Goal: Information Seeking & Learning: Learn about a topic

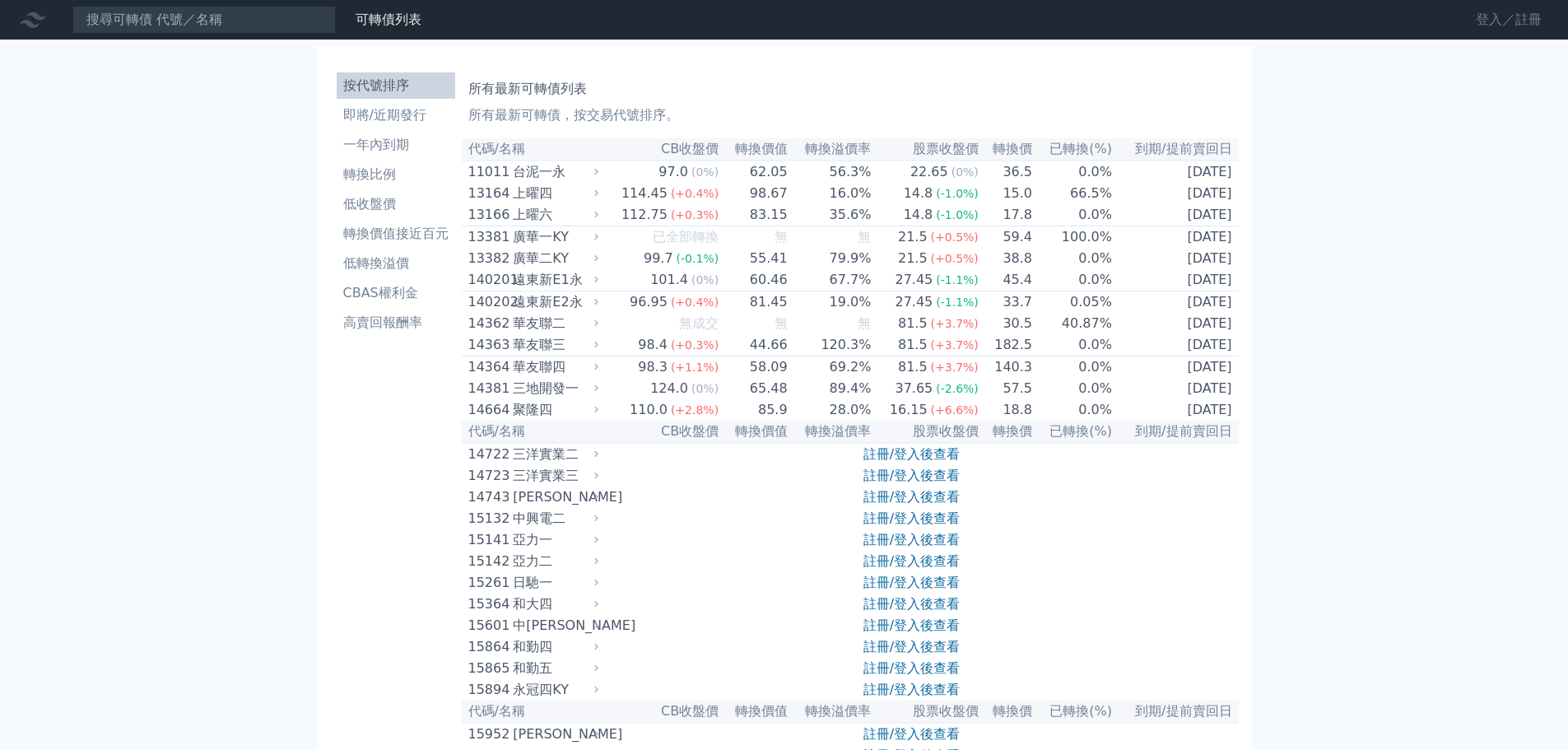
click at [1491, 19] on link "登入／註冊" at bounding box center [1509, 20] width 92 height 27
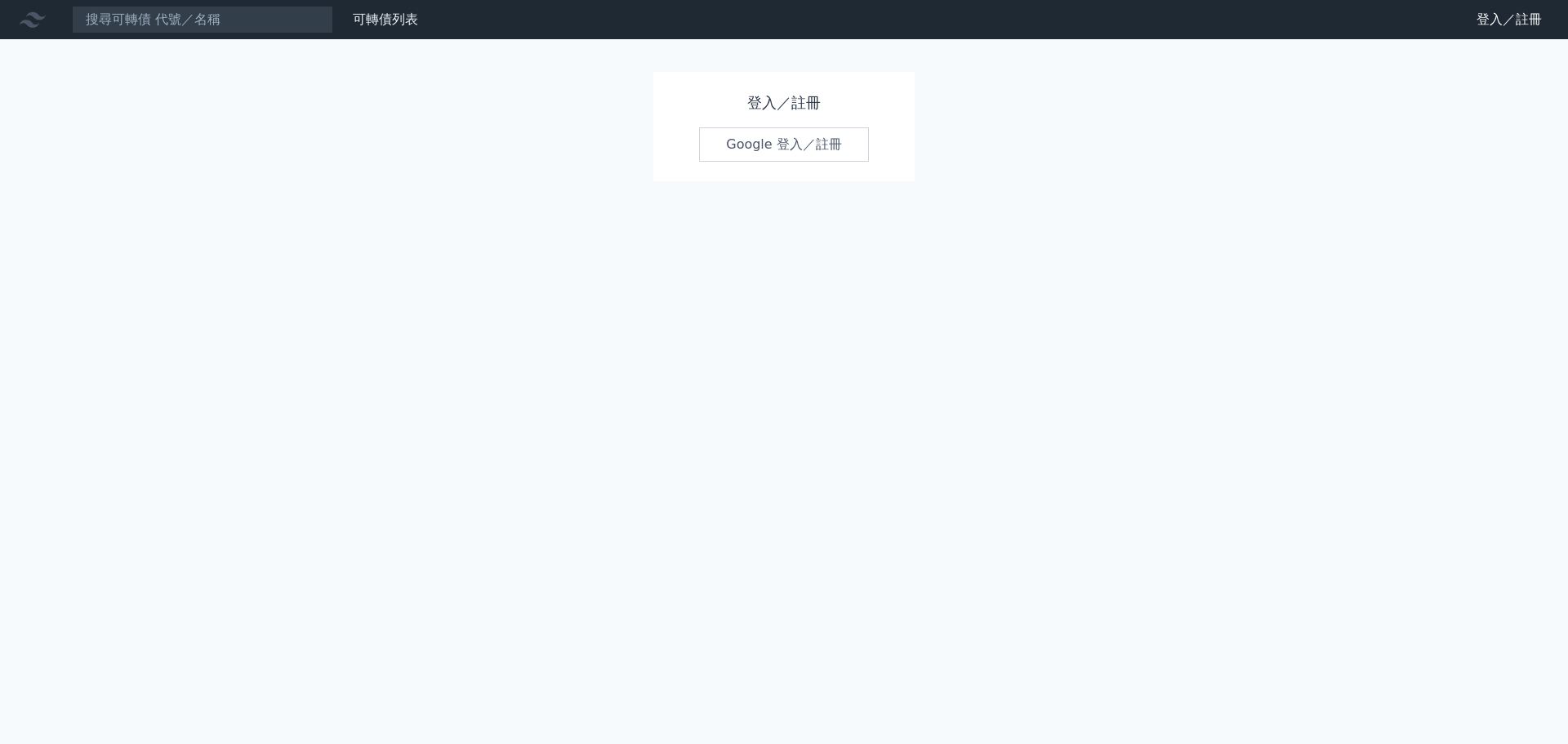
click at [766, 155] on link "Google 登入／註冊" at bounding box center [784, 144] width 170 height 34
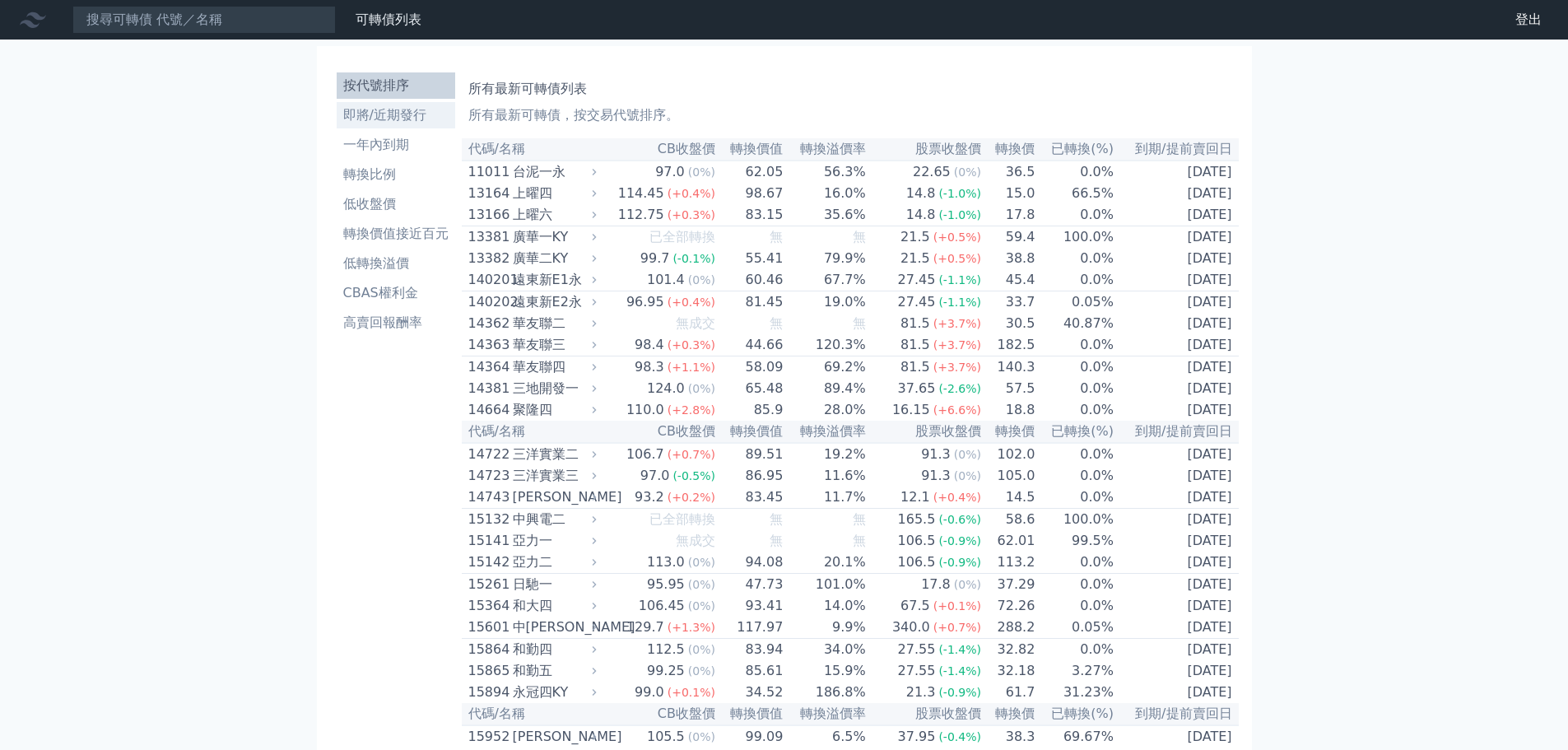
click at [370, 119] on li "即將/近期發行" at bounding box center [396, 115] width 119 height 20
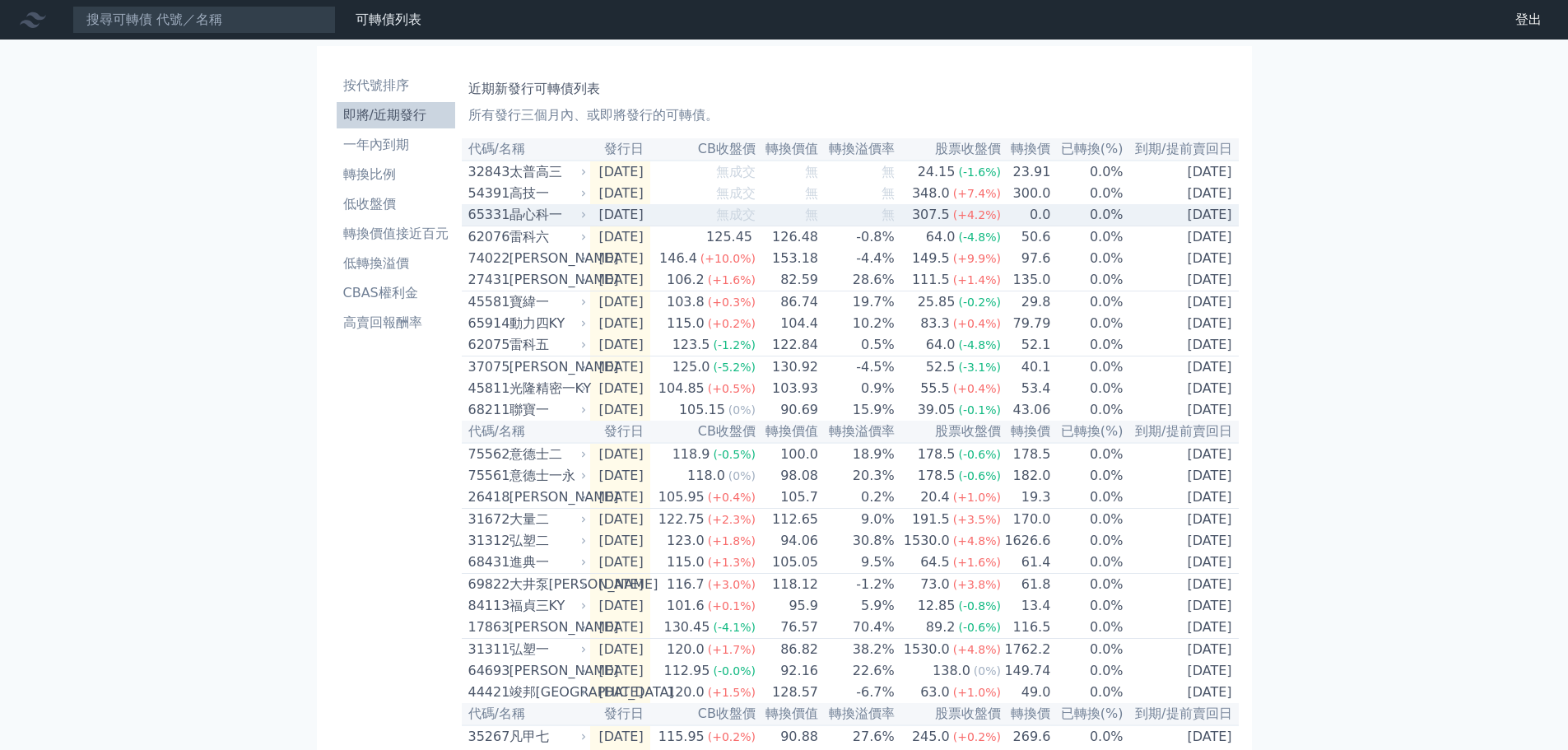
click at [623, 223] on td "[DATE]" at bounding box center [620, 215] width 60 height 22
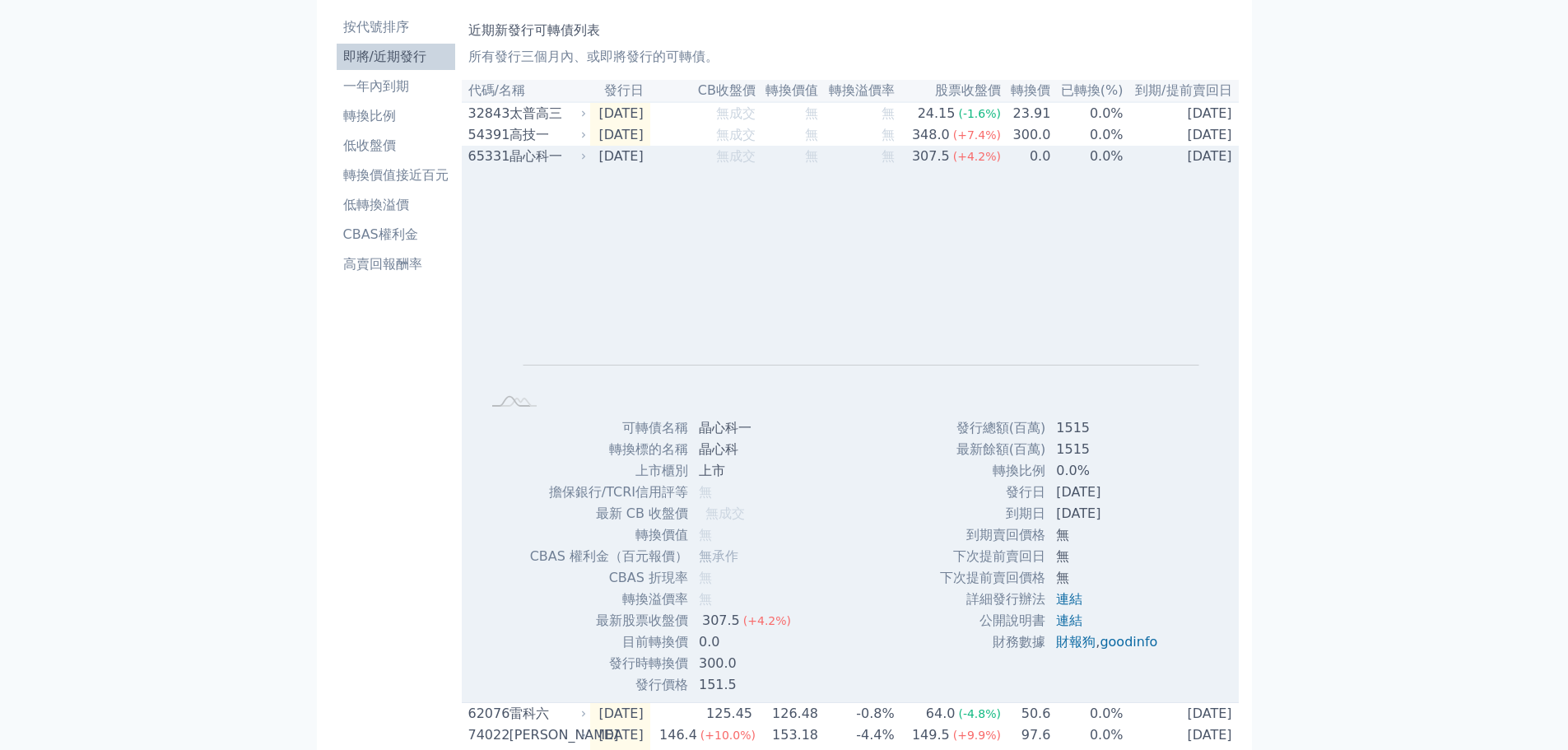
scroll to position [83, 0]
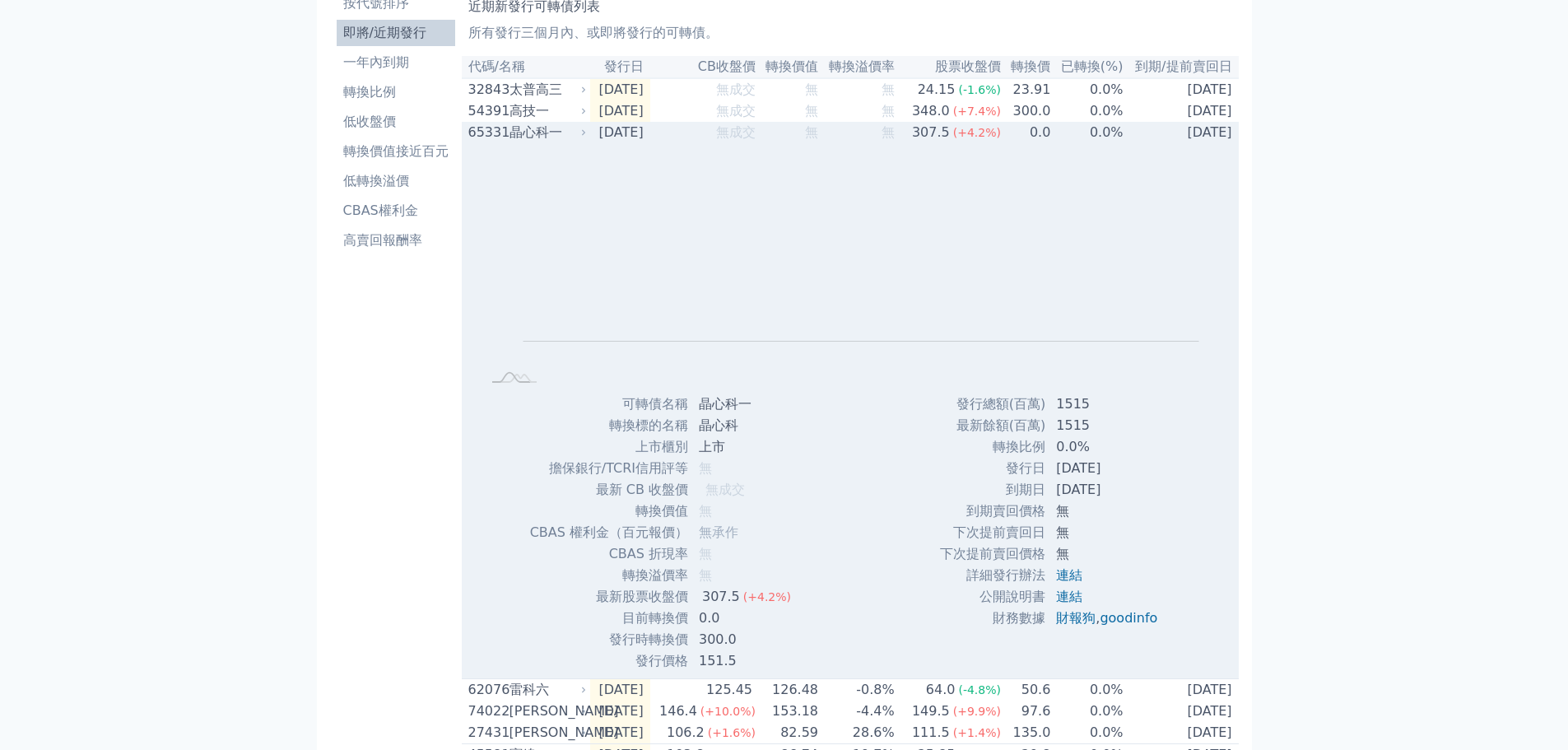
click at [569, 139] on div "晶心科一" at bounding box center [547, 132] width 74 height 20
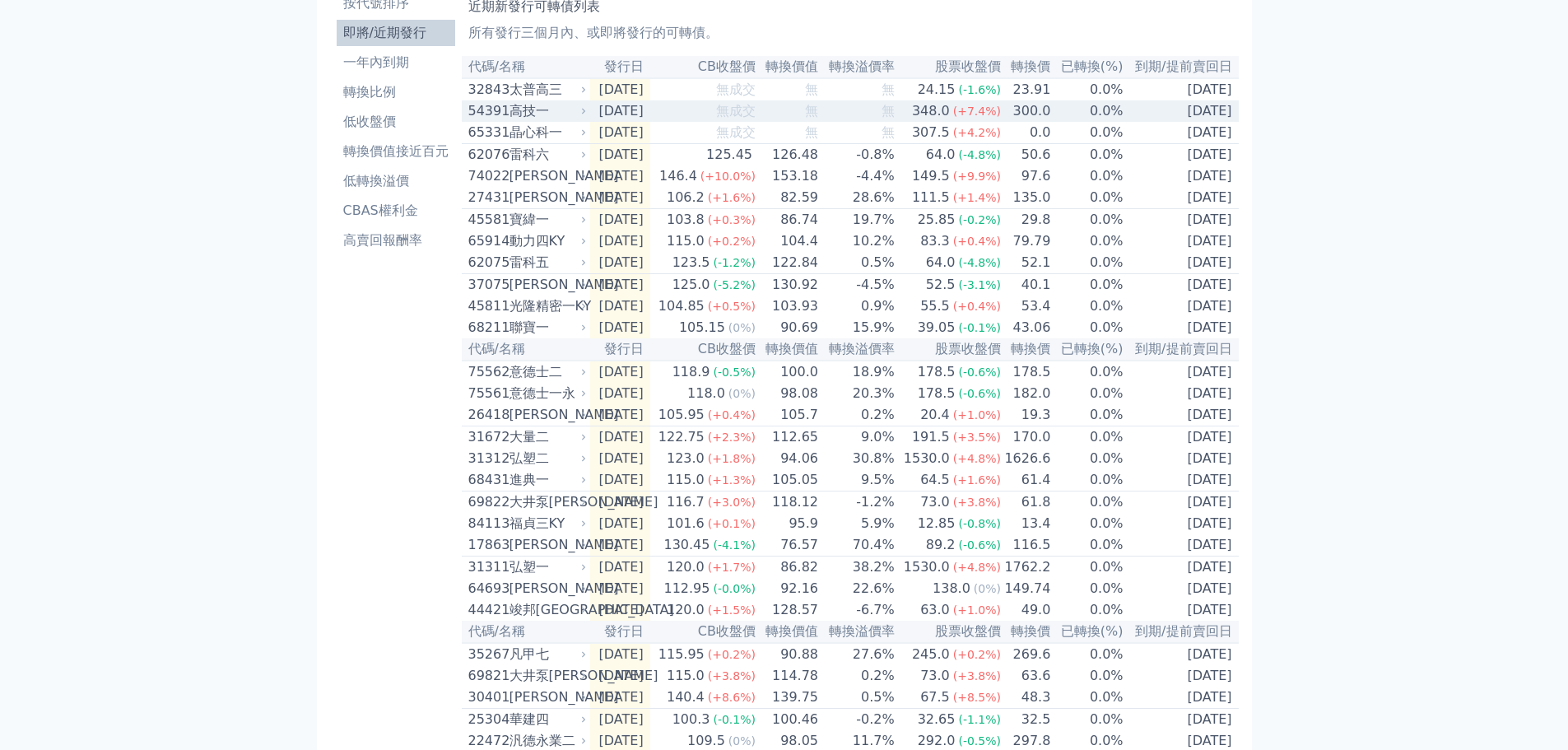
click at [543, 116] on div "高技一" at bounding box center [547, 111] width 74 height 20
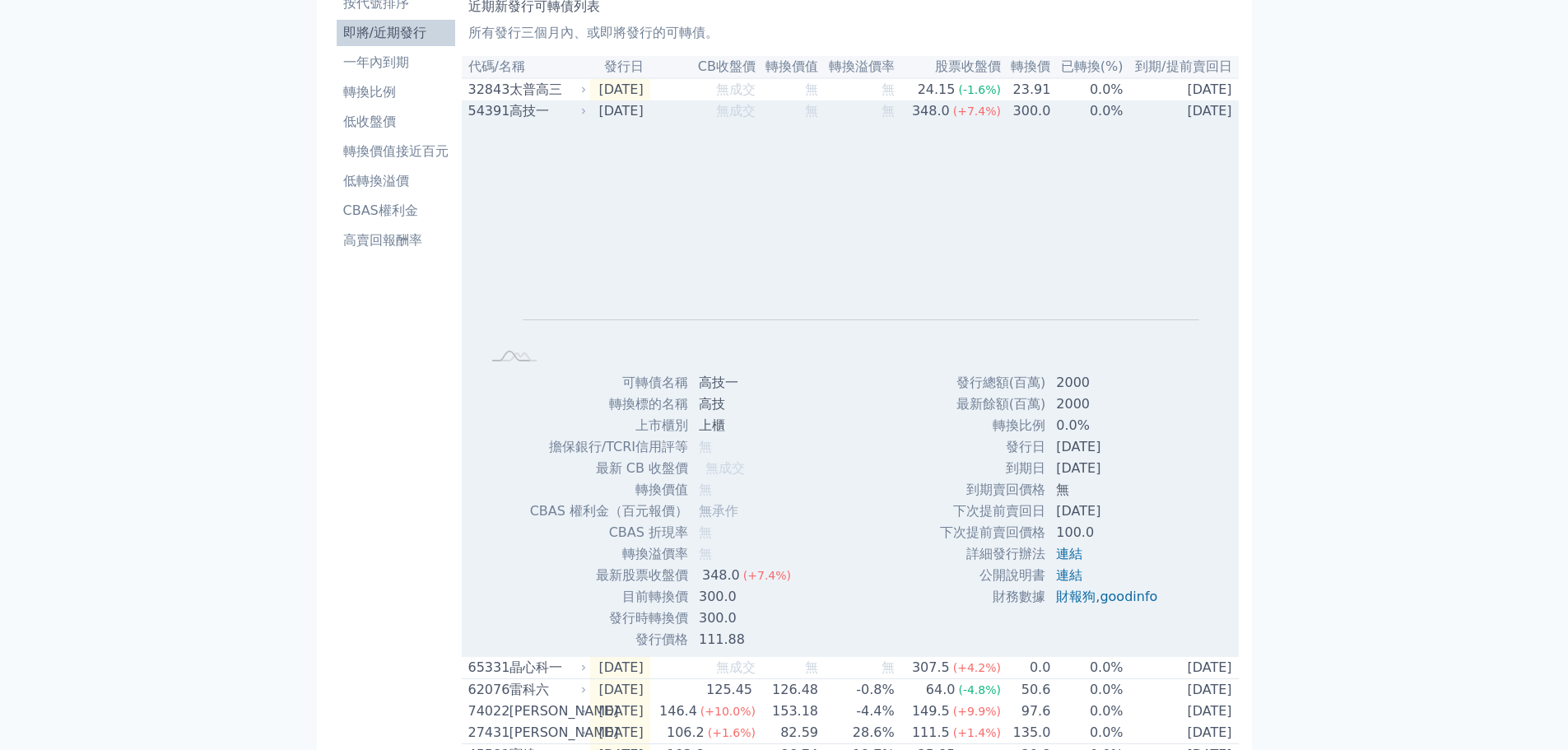
click at [543, 116] on div "高技一" at bounding box center [547, 111] width 74 height 20
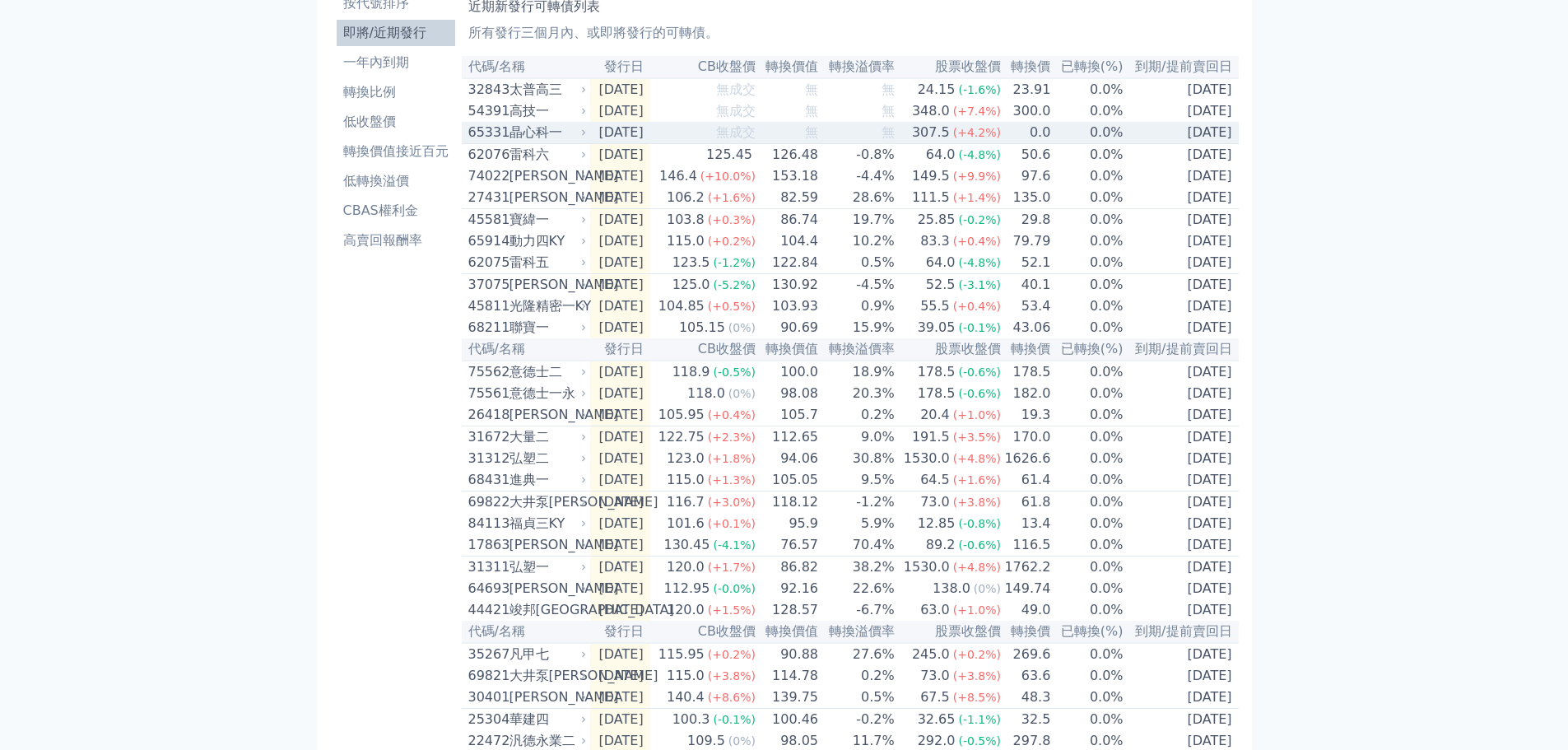
click at [544, 137] on div "晶心科一" at bounding box center [547, 132] width 74 height 20
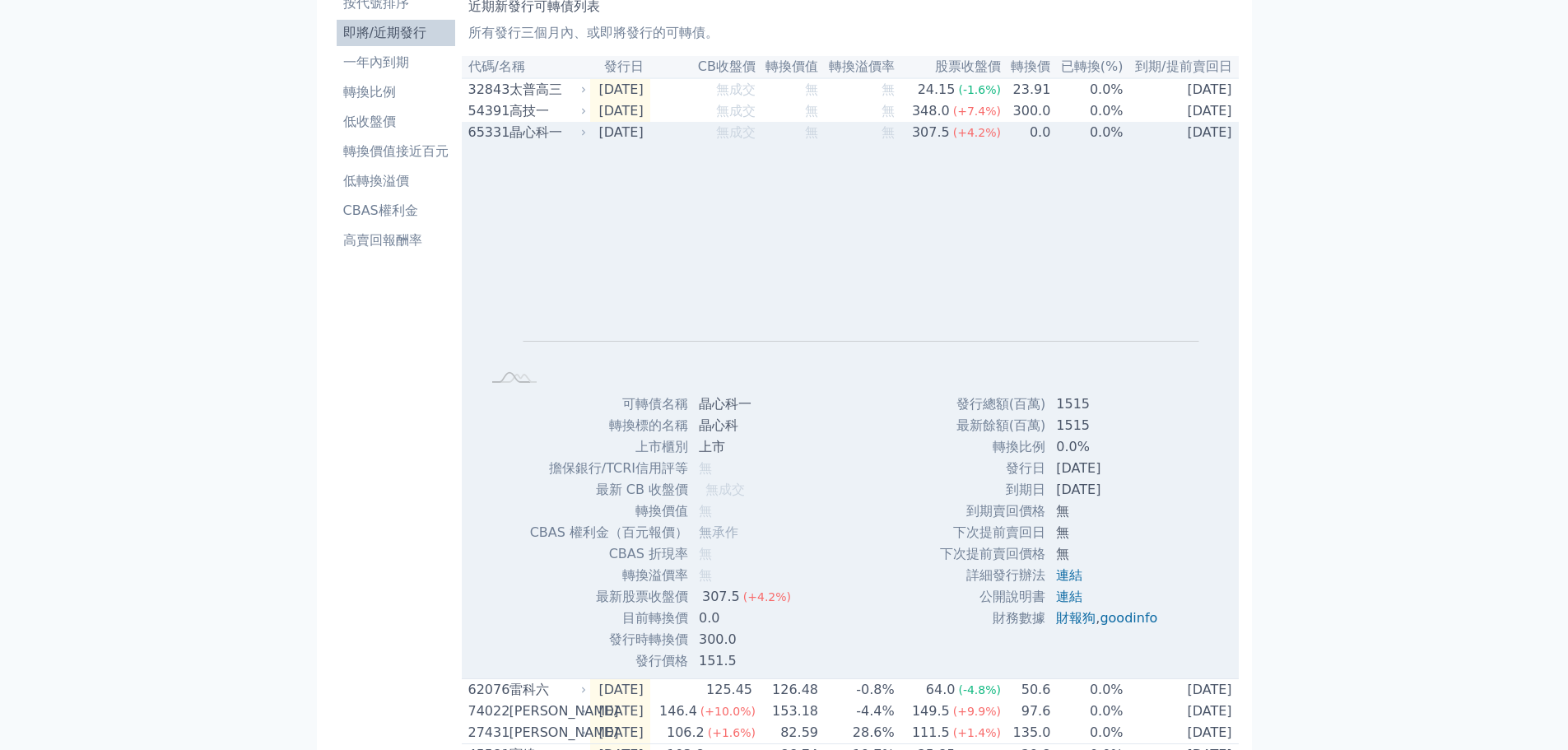
click at [542, 136] on div "晶心科一" at bounding box center [547, 132] width 74 height 20
